Goal: Information Seeking & Learning: Learn about a topic

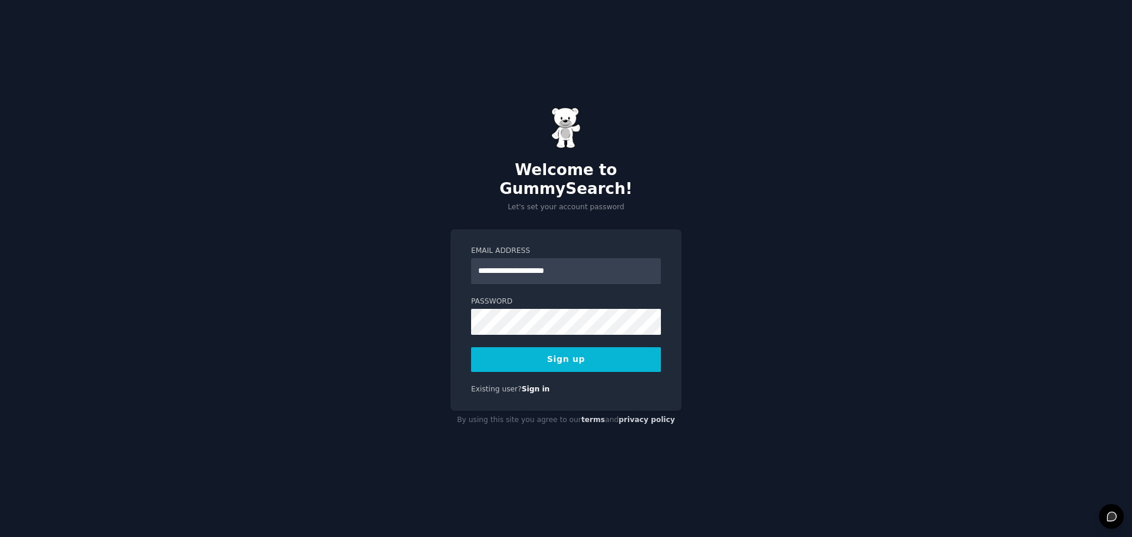
type input "**********"
click at [772, 245] on div "**********" at bounding box center [566, 268] width 1132 height 537
click at [598, 355] on button "Sign up" at bounding box center [566, 359] width 190 height 25
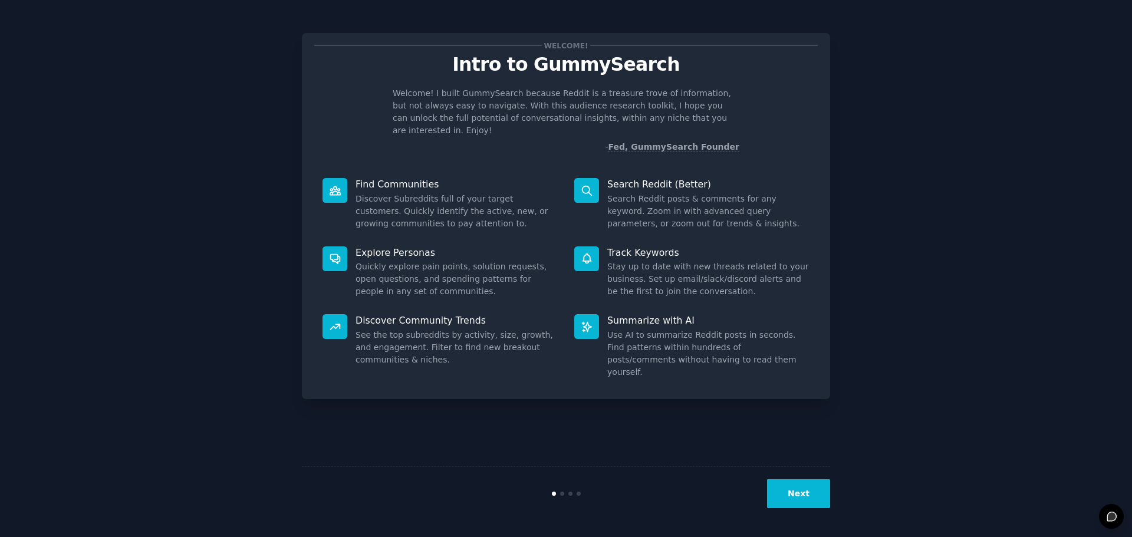
click at [801, 491] on button "Next" at bounding box center [798, 493] width 63 height 29
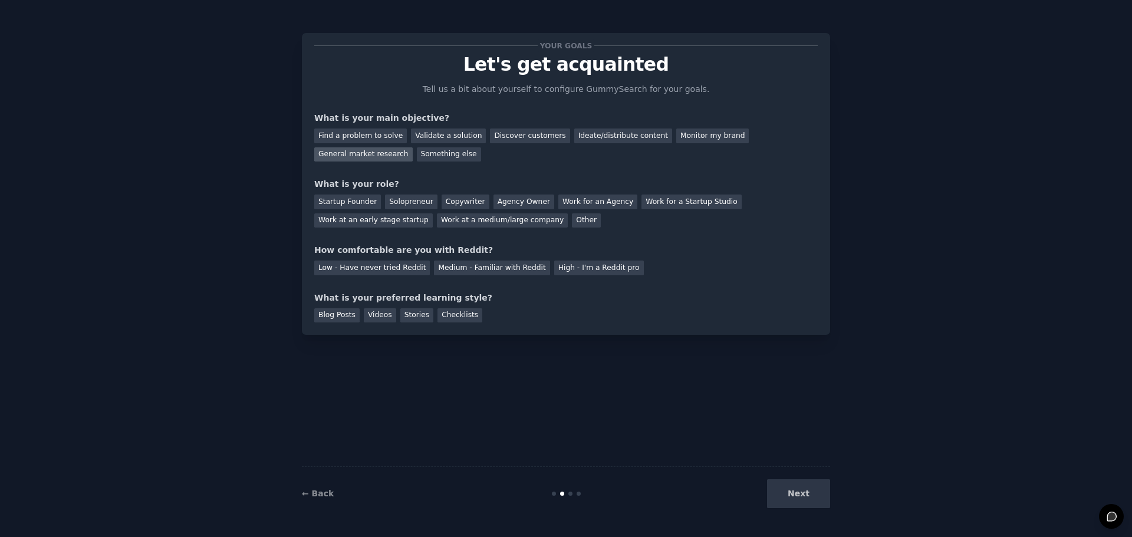
click at [413, 147] on div "General market research" at bounding box center [363, 154] width 98 height 15
click at [359, 206] on div "Startup Founder" at bounding box center [347, 202] width 67 height 15
click at [401, 270] on div "Low - Have never tried Reddit" at bounding box center [372, 268] width 116 height 15
click at [799, 498] on div "Next" at bounding box center [742, 493] width 176 height 29
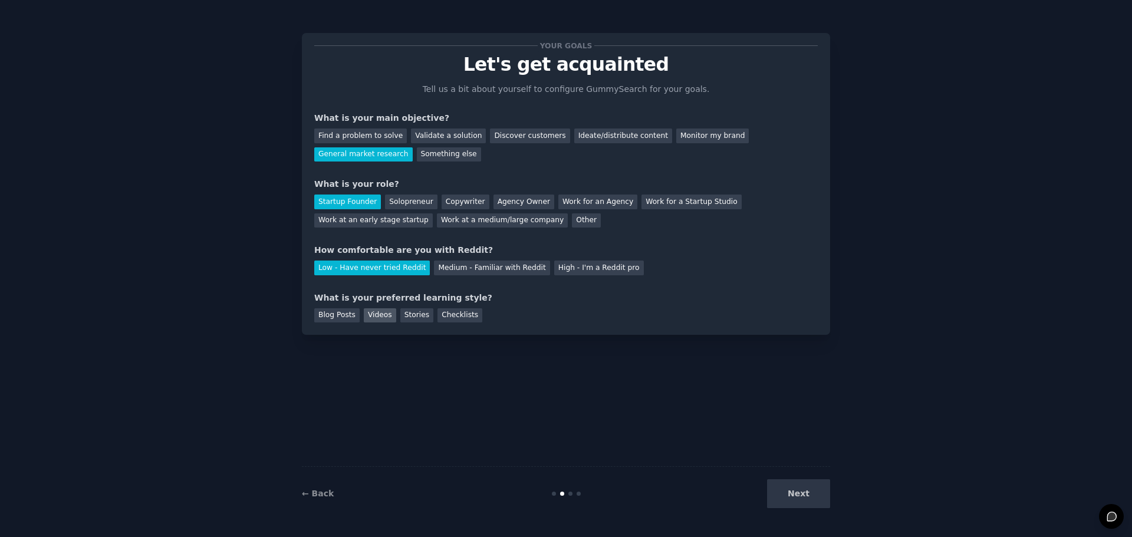
click at [378, 312] on div "Videos" at bounding box center [380, 315] width 32 height 15
click at [803, 483] on button "Next" at bounding box center [798, 493] width 63 height 29
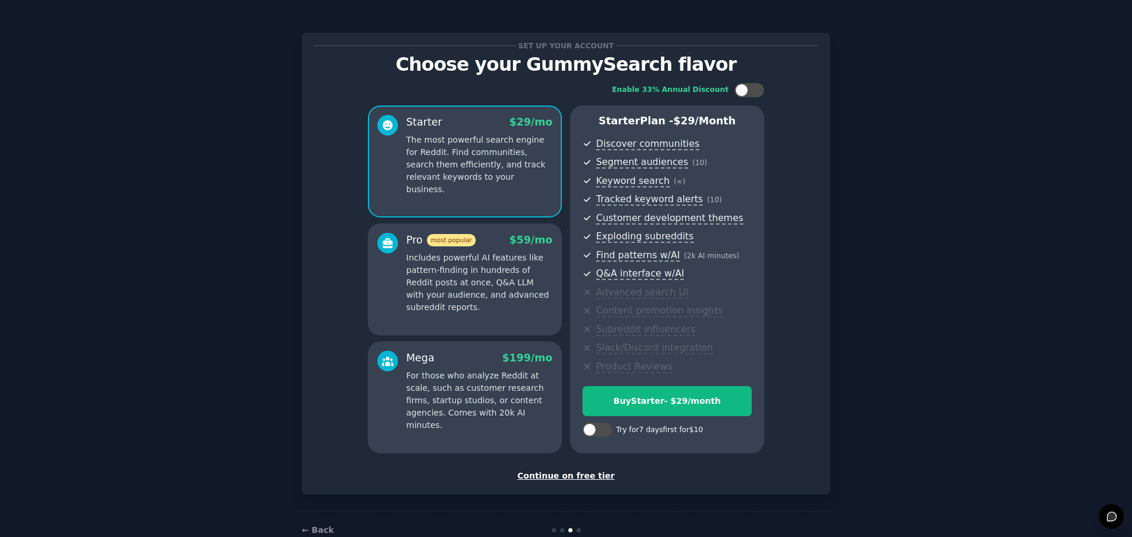
click at [592, 475] on div "Continue on free tier" at bounding box center [565, 476] width 503 height 12
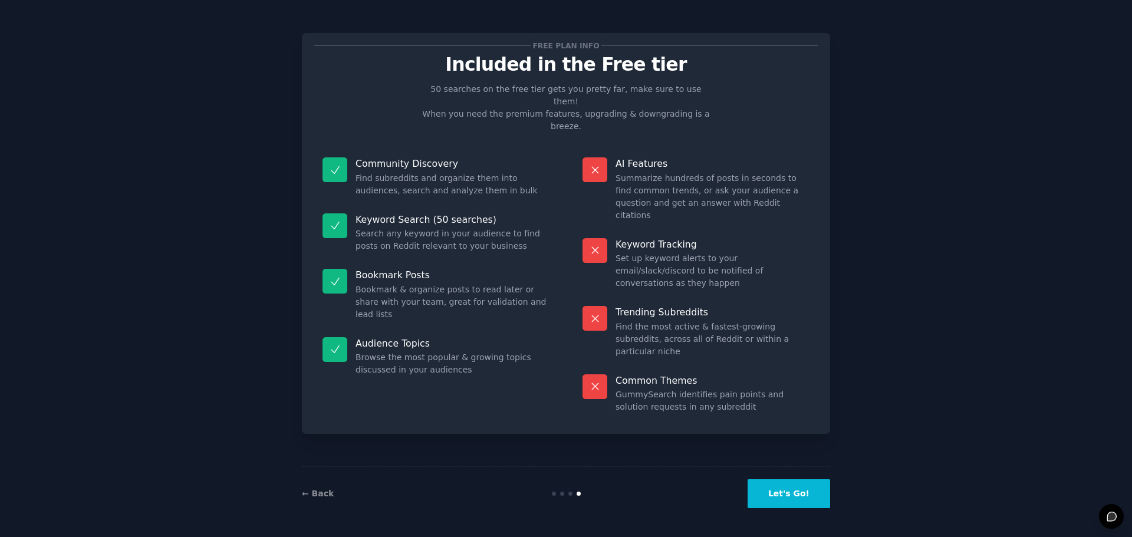
click at [793, 495] on button "Let's Go!" at bounding box center [788, 493] width 83 height 29
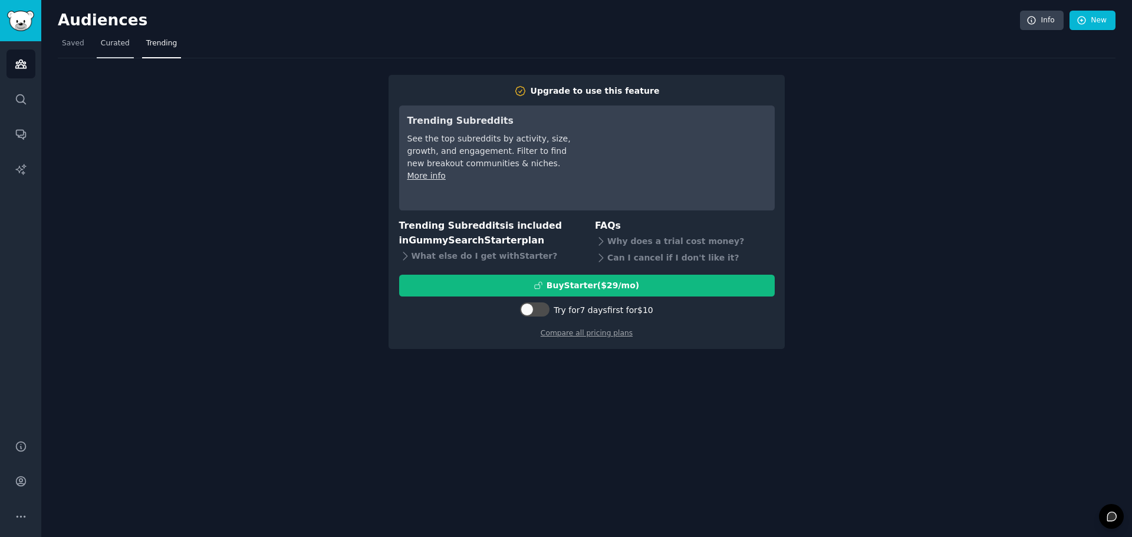
click at [109, 45] on span "Curated" at bounding box center [115, 43] width 29 height 11
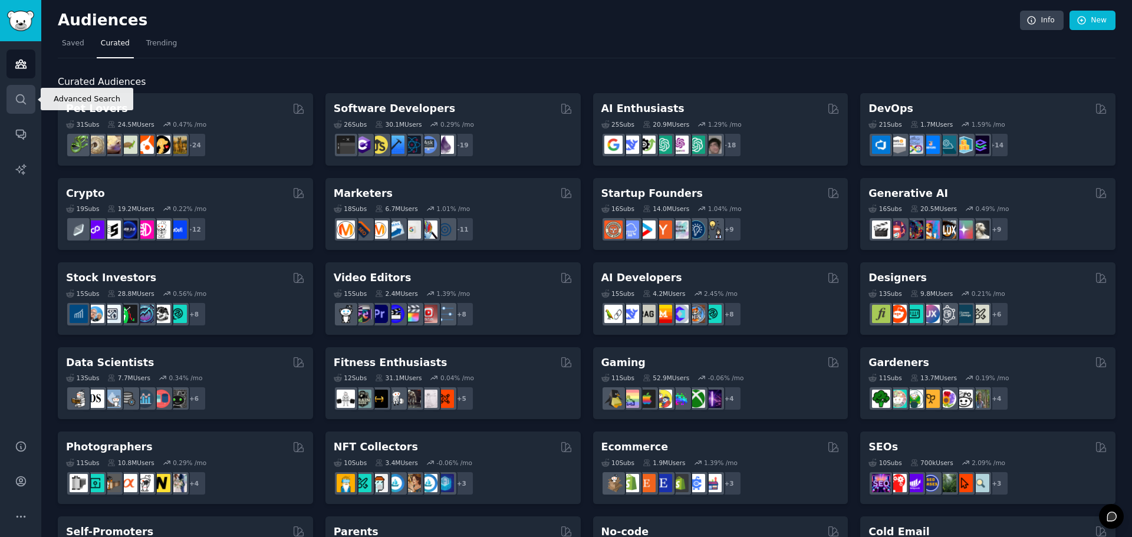
click at [21, 105] on icon "Sidebar" at bounding box center [21, 99] width 12 height 12
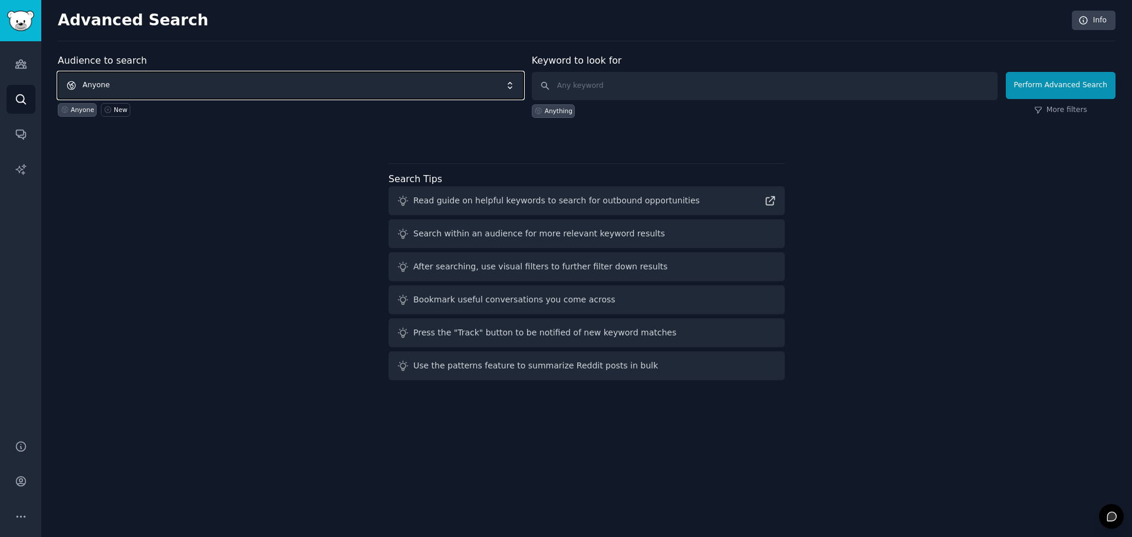
click at [202, 88] on span "Anyone" at bounding box center [291, 85] width 466 height 27
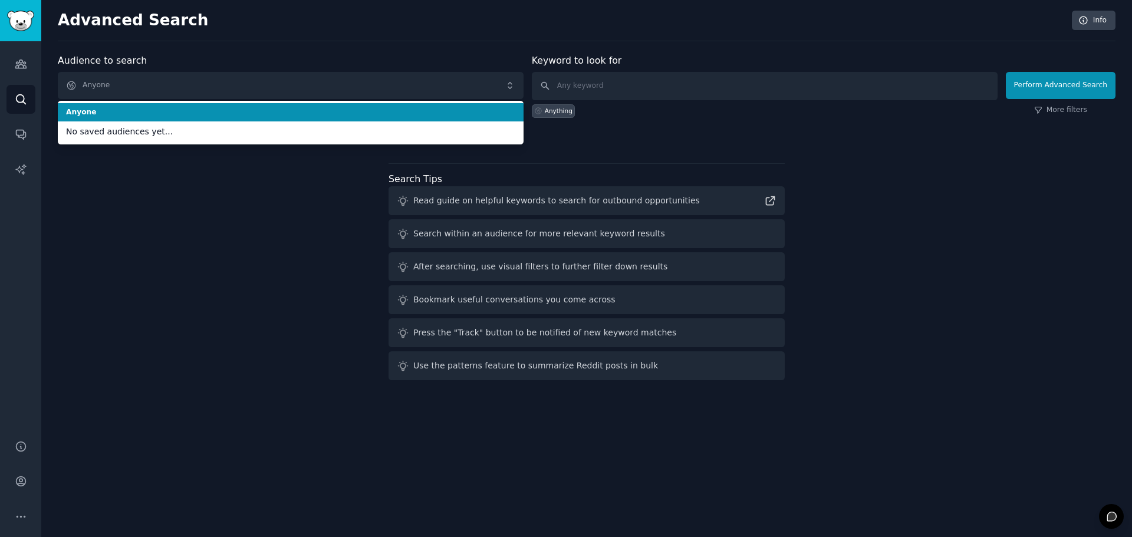
click at [219, 298] on div "Audience to search Anyone Anyone No saved audiences yet... Anyone New Keyword t…" at bounding box center [586, 219] width 1057 height 331
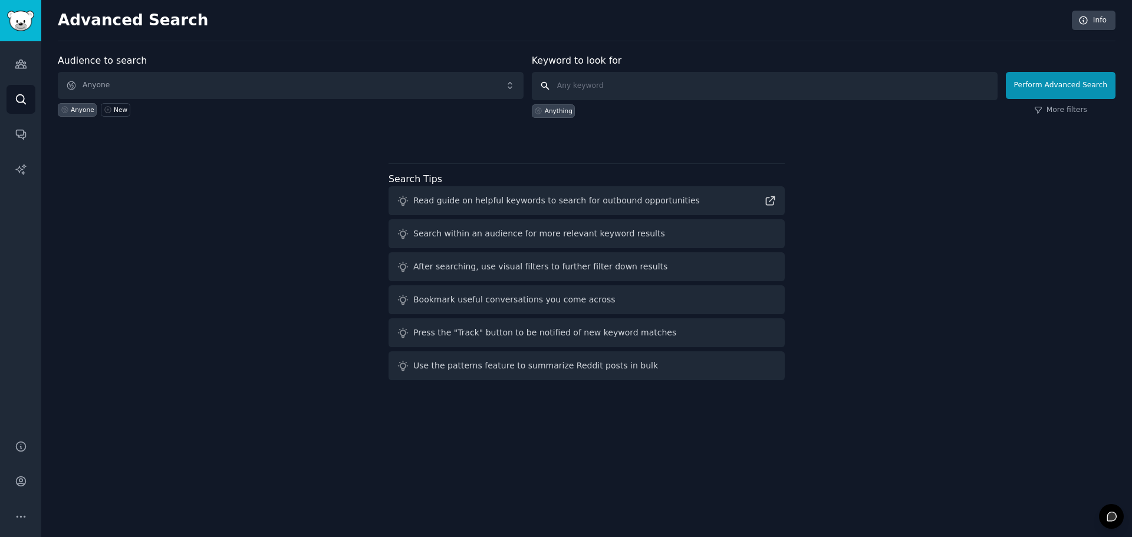
click at [628, 91] on input "text" at bounding box center [765, 86] width 466 height 28
click at [1078, 113] on link "More filters" at bounding box center [1060, 110] width 53 height 11
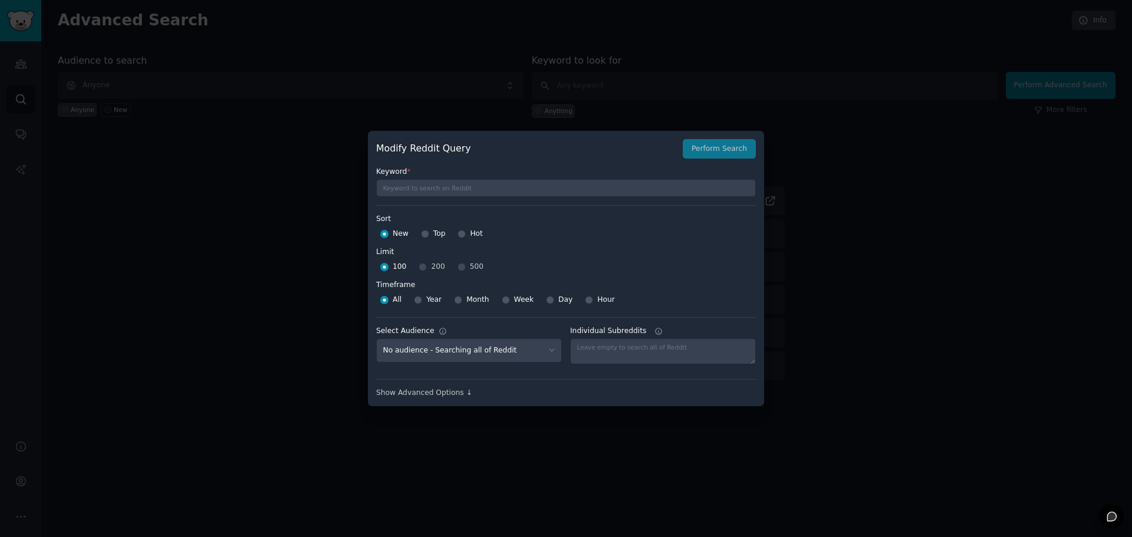
click at [852, 265] on div at bounding box center [566, 268] width 1132 height 537
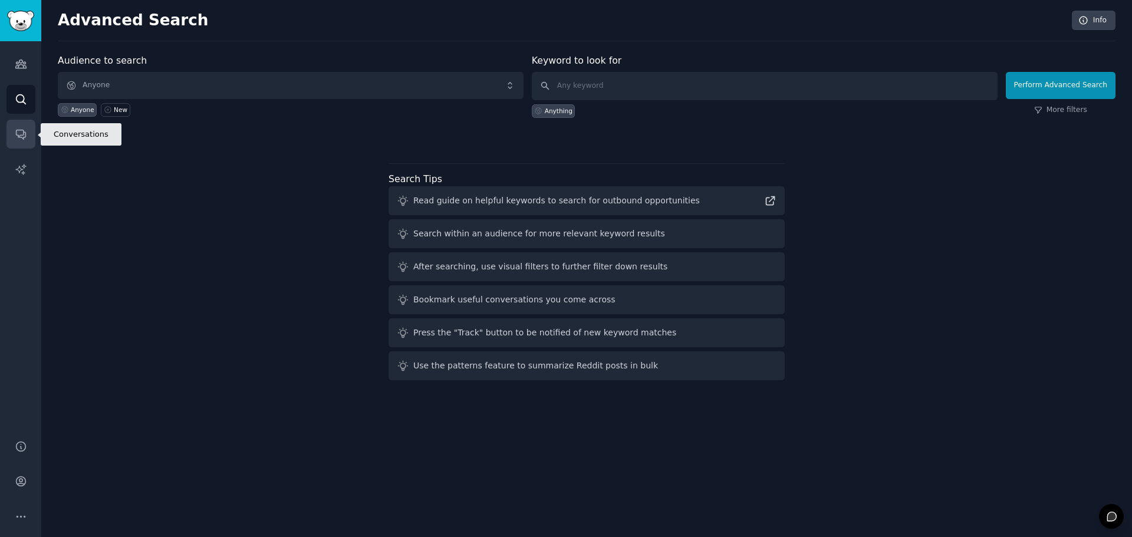
click at [23, 137] on icon "Sidebar" at bounding box center [20, 134] width 9 height 9
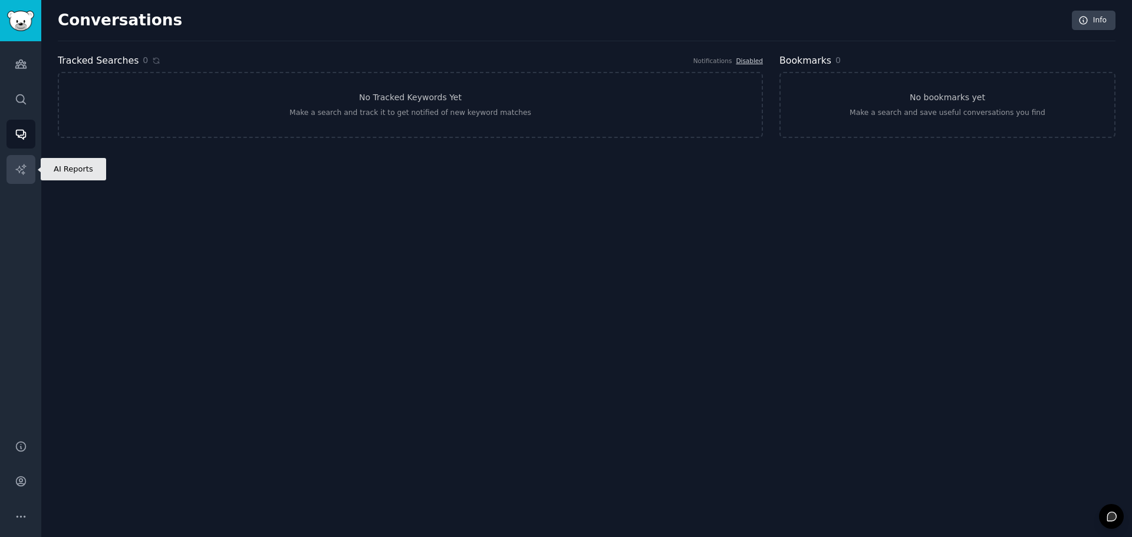
click at [23, 164] on icon "Sidebar" at bounding box center [21, 169] width 12 height 12
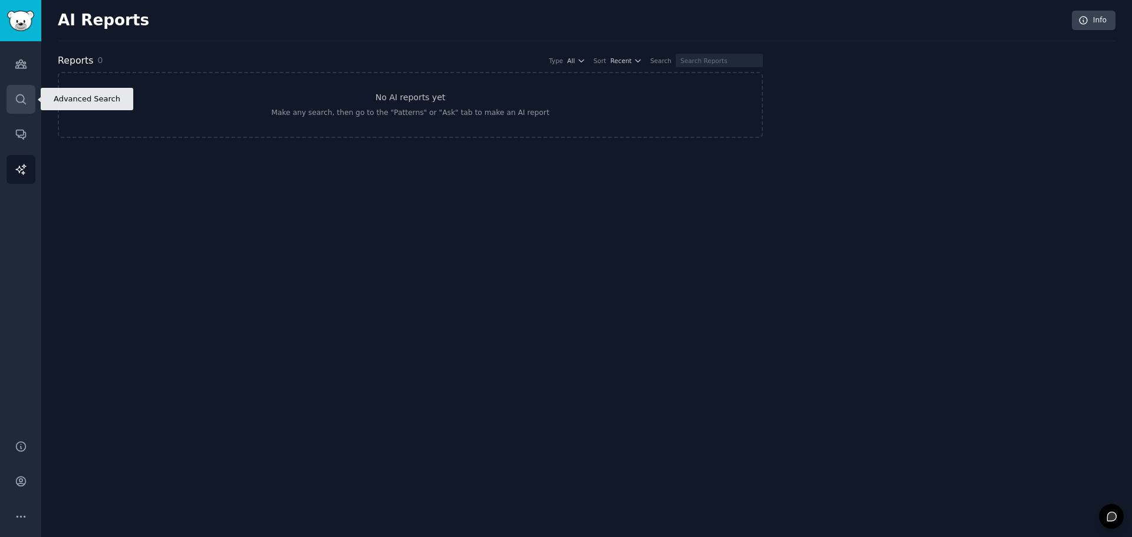
click at [14, 102] on link "Search" at bounding box center [20, 99] width 29 height 29
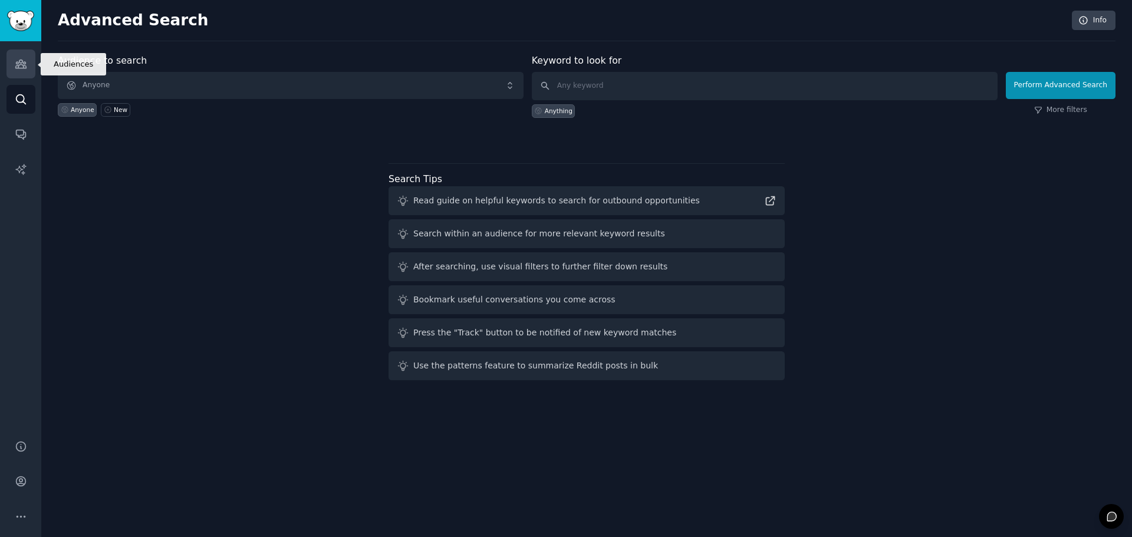
click at [19, 65] on icon "Sidebar" at bounding box center [20, 64] width 11 height 8
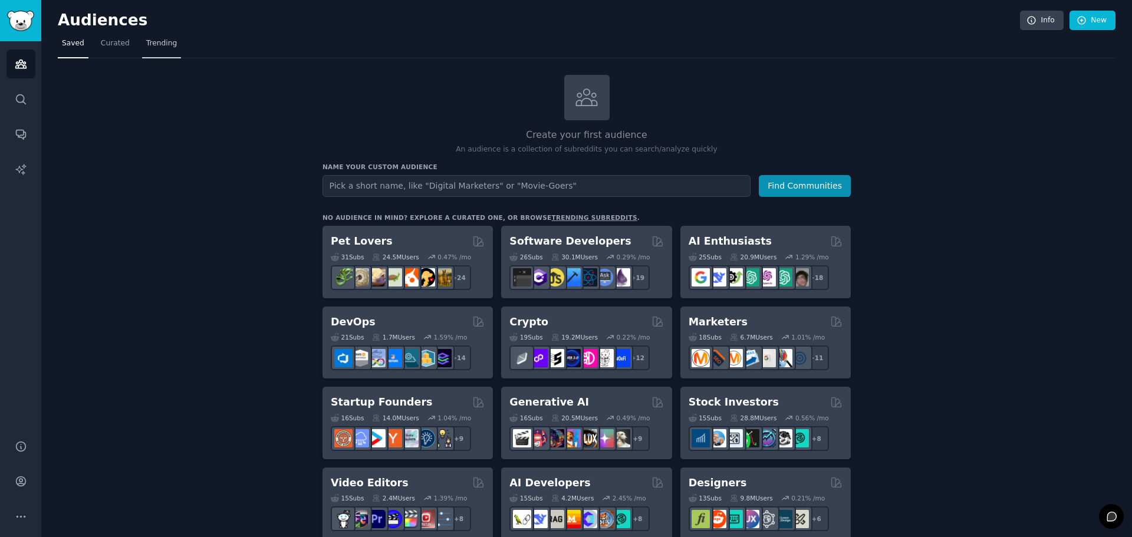
click at [152, 47] on span "Trending" at bounding box center [161, 43] width 31 height 11
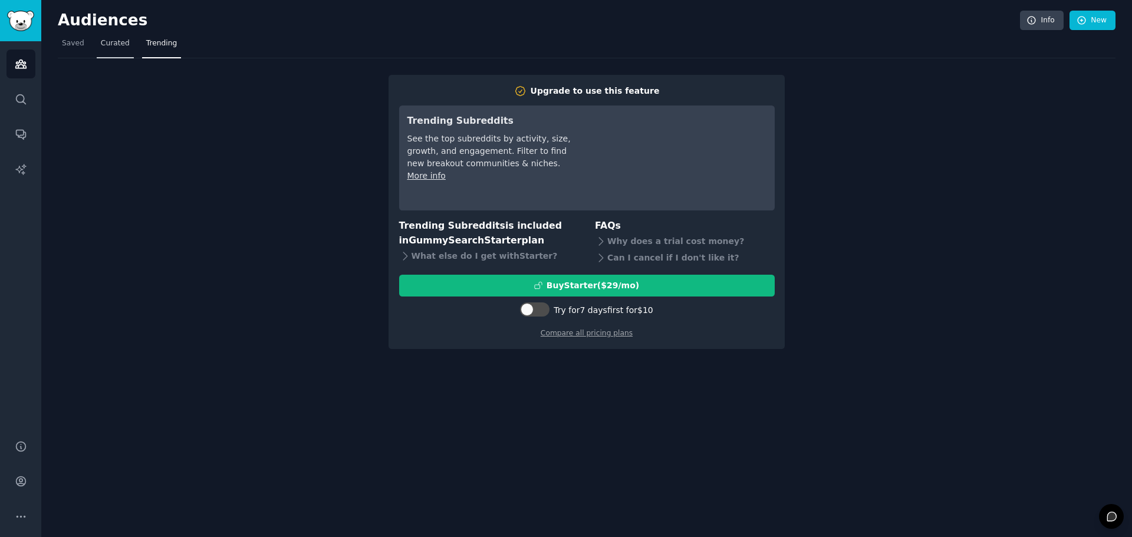
click at [107, 39] on span "Curated" at bounding box center [115, 43] width 29 height 11
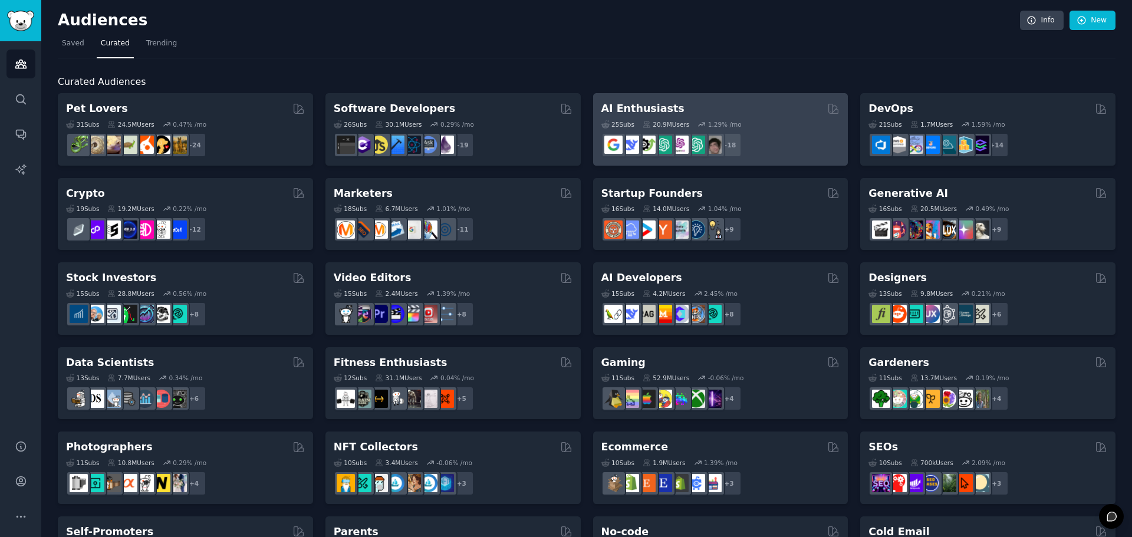
click at [678, 108] on div "AI Enthusiasts" at bounding box center [720, 108] width 239 height 15
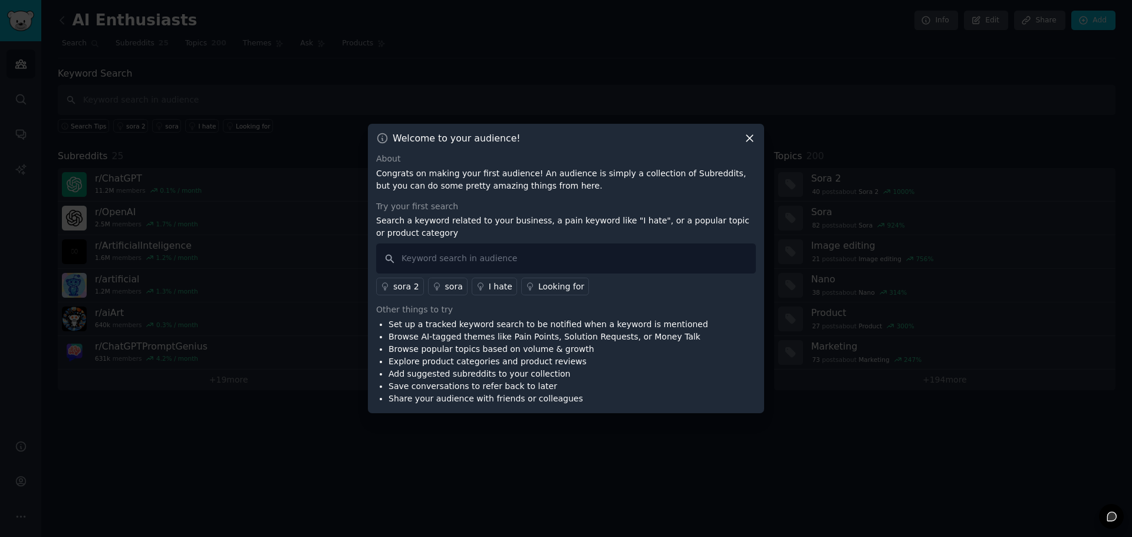
click at [751, 135] on icon at bounding box center [749, 138] width 12 height 12
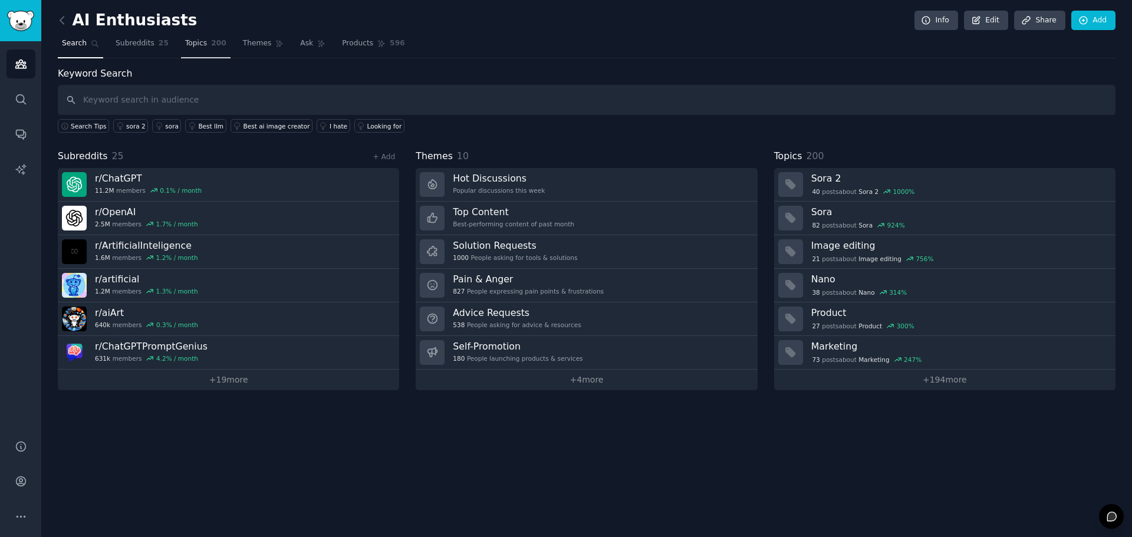
click at [184, 51] on link "Topics 200" at bounding box center [206, 46] width 50 height 24
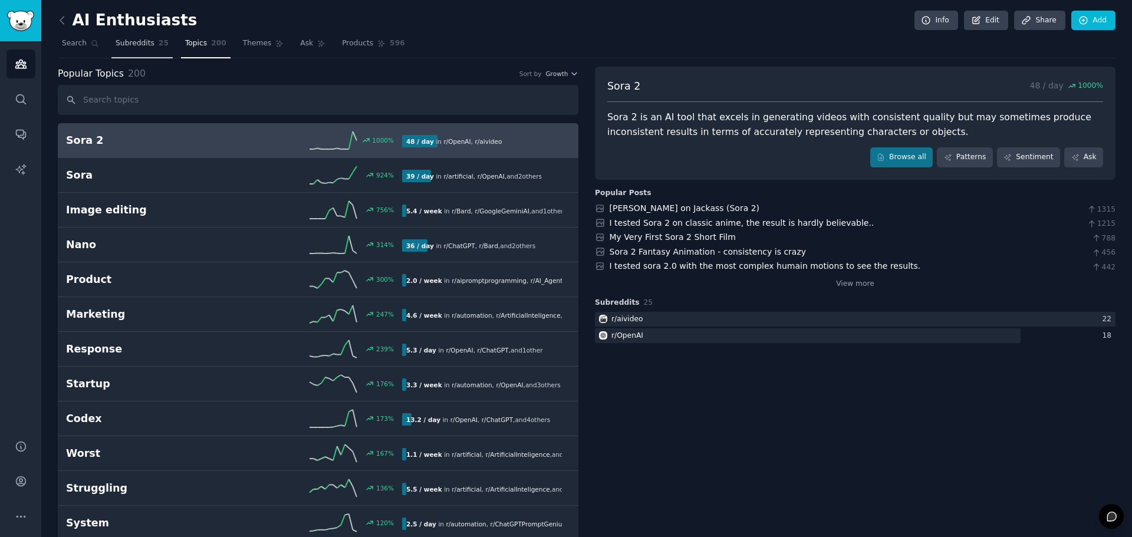
click at [137, 39] on span "Subreddits" at bounding box center [135, 43] width 39 height 11
